Goal: Transaction & Acquisition: Book appointment/travel/reservation

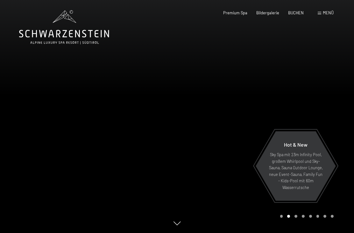
click at [300, 12] on span "BUCHEN" at bounding box center [296, 12] width 16 height 5
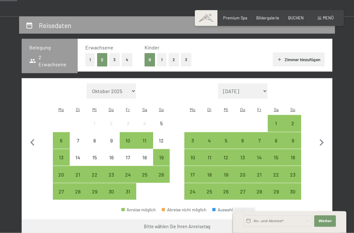
scroll to position [105, 0]
click at [321, 137] on icon "button" at bounding box center [321, 142] width 13 height 13
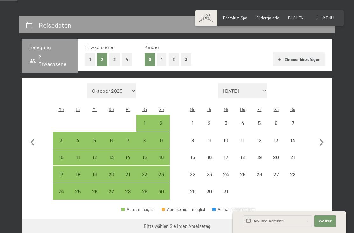
select select "2025-11-01"
select select "2025-12-01"
select select "2025-11-01"
select select "2025-12-01"
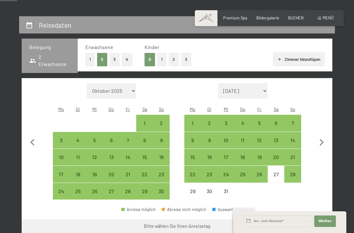
click at [244, 155] on div "18" at bounding box center [242, 162] width 15 height 15
select select "2025-11-01"
select select "2025-12-01"
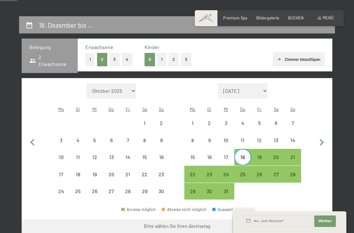
click at [193, 172] on div "22" at bounding box center [192, 179] width 15 height 15
select select "2025-11-01"
select select "2025-12-01"
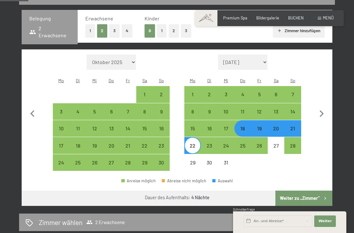
click at [307, 192] on button "Weiter zu „Zimmer“" at bounding box center [304, 198] width 57 height 15
select select "2025-11-01"
select select "2025-12-01"
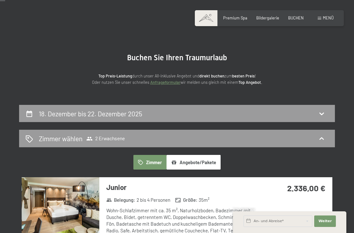
scroll to position [0, 0]
